Goal: Task Accomplishment & Management: Manage account settings

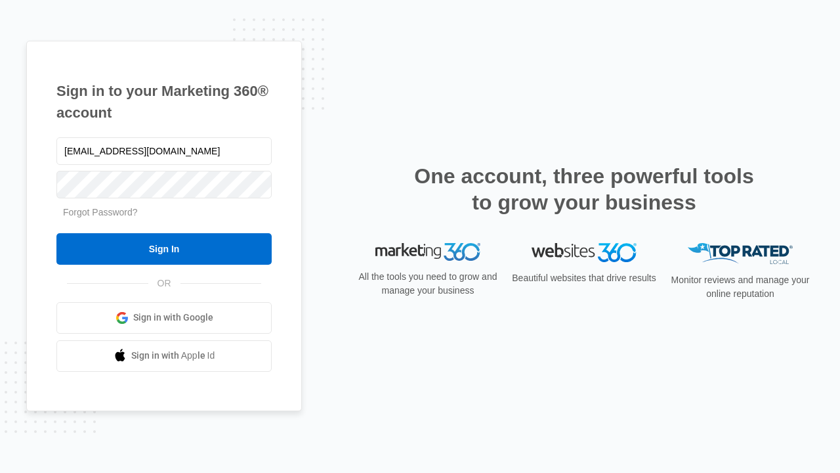
type input "[EMAIL_ADDRESS][DOMAIN_NAME]"
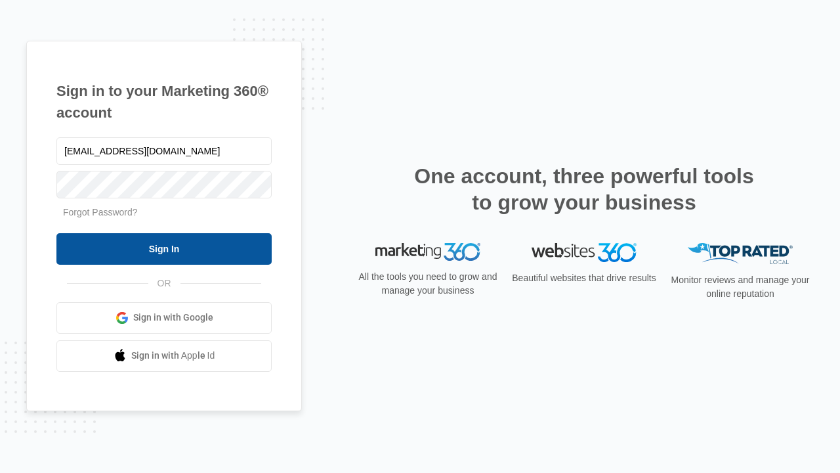
click at [164, 248] on input "Sign In" at bounding box center [163, 249] width 215 height 32
